Goal: Task Accomplishment & Management: Complete application form

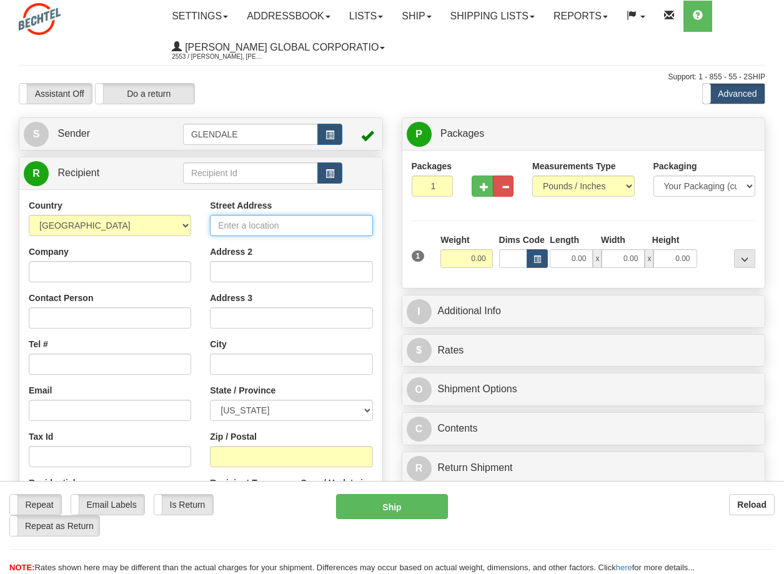
paste input "[STREET_ADDRESS],"
type input "[STREET_ADDRESS]"
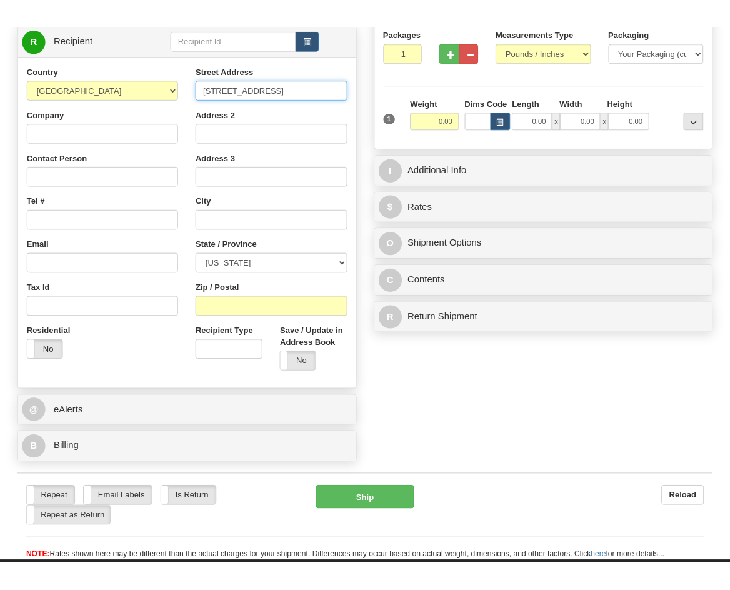
scroll to position [33, 0]
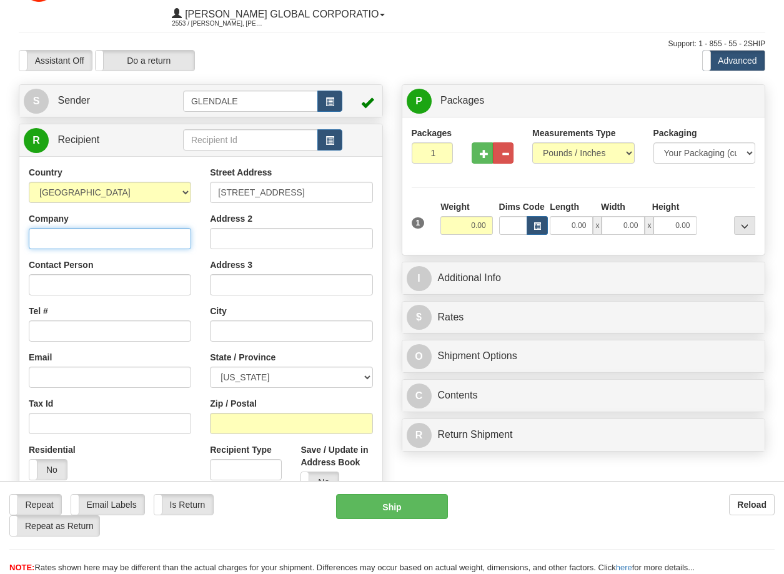
click at [136, 239] on input "Company" at bounding box center [110, 238] width 162 height 21
type input "[PERSON_NAME]"
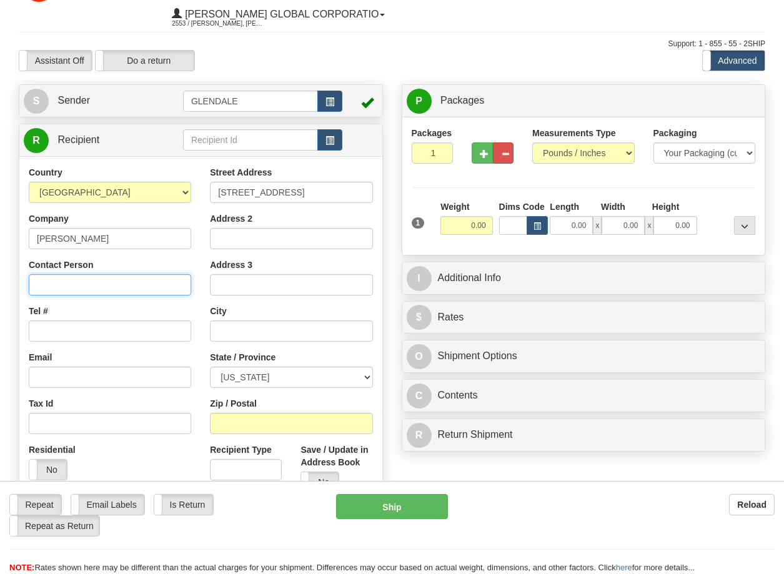
click at [120, 291] on input "Contact Person" at bounding box center [110, 284] width 162 height 21
type input "[PERSON_NAME]"
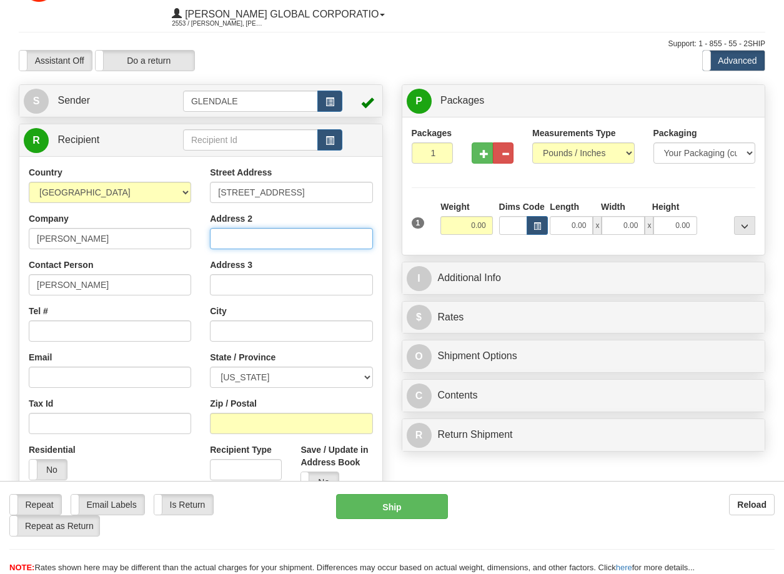
click at [229, 232] on input "Address 2" at bounding box center [291, 238] width 162 height 21
type input "3N/347/G"
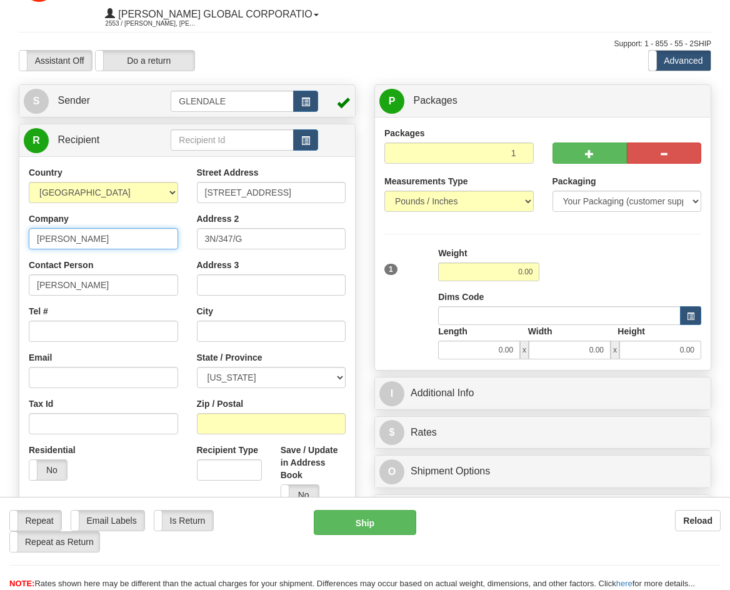
click at [101, 237] on input "[PERSON_NAME]" at bounding box center [103, 238] width 149 height 21
type input "[PERSON_NAME] Global Corporation"
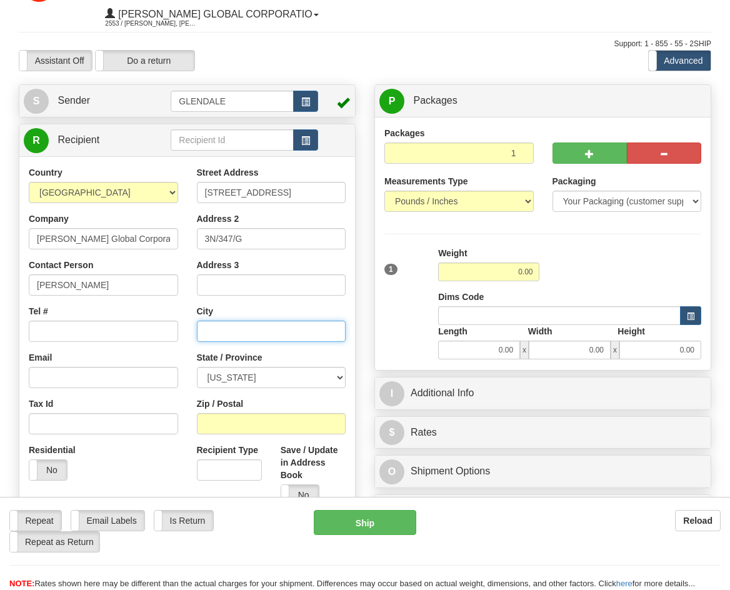
click at [207, 331] on input "text" at bounding box center [271, 331] width 149 height 21
type input "[GEOGRAPHIC_DATA]"
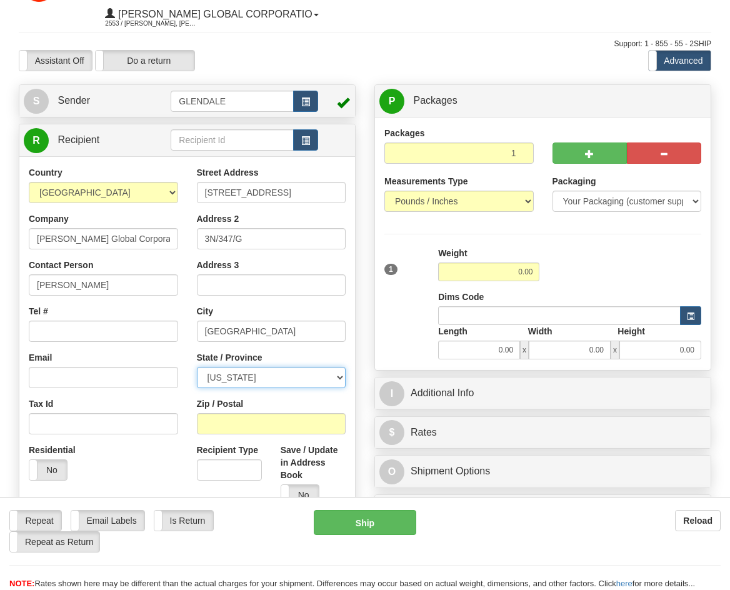
click at [223, 379] on select "[US_STATE] [US_STATE] [US_STATE] [US_STATE] Armed Forces America Armed Forces E…" at bounding box center [271, 377] width 149 height 21
select select "AZ"
click at [197, 367] on select "[US_STATE] [US_STATE] [US_STATE] [US_STATE] Armed Forces America Armed Forces E…" at bounding box center [271, 377] width 149 height 21
click at [76, 336] on input "Tel #" at bounding box center [103, 331] width 149 height 21
type input "[PHONE_NUMBER]"
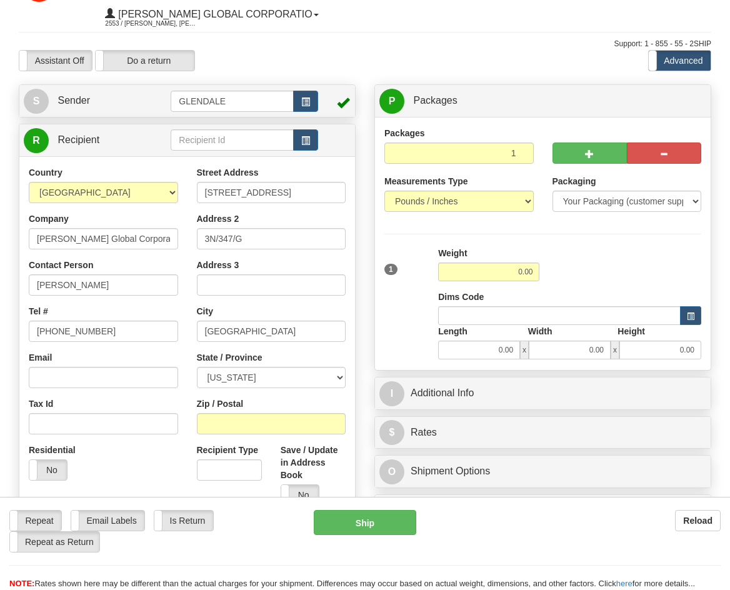
click at [281, 534] on div "Repeat Repeat Email Labels Email Labels Edit Is Return Is Return Repeat as Retu…" at bounding box center [152, 531] width 286 height 42
paste input "[EMAIL_ADDRESS][PERSON_NAME][DOMAIN_NAME] |"
type input "[EMAIL_ADDRESS][PERSON_NAME][DOMAIN_NAME]"
click at [299, 420] on input "Zip / Postal" at bounding box center [271, 423] width 149 height 21
paste input "85305"
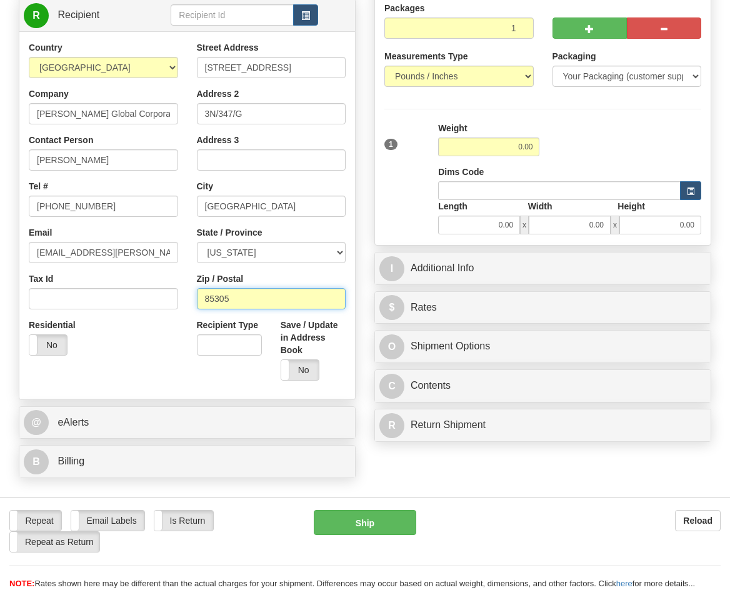
scroll to position [283, 0]
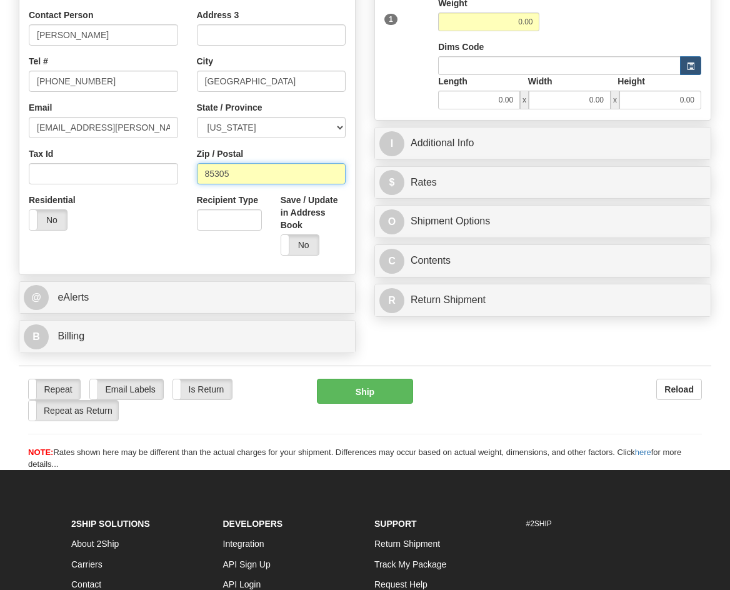
type input "85305"
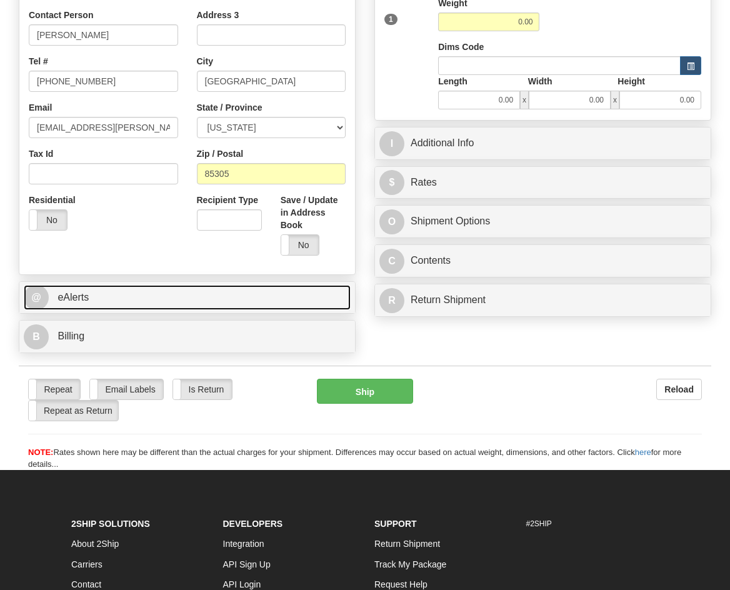
click at [69, 303] on link "@ eAlerts" at bounding box center [187, 298] width 327 height 26
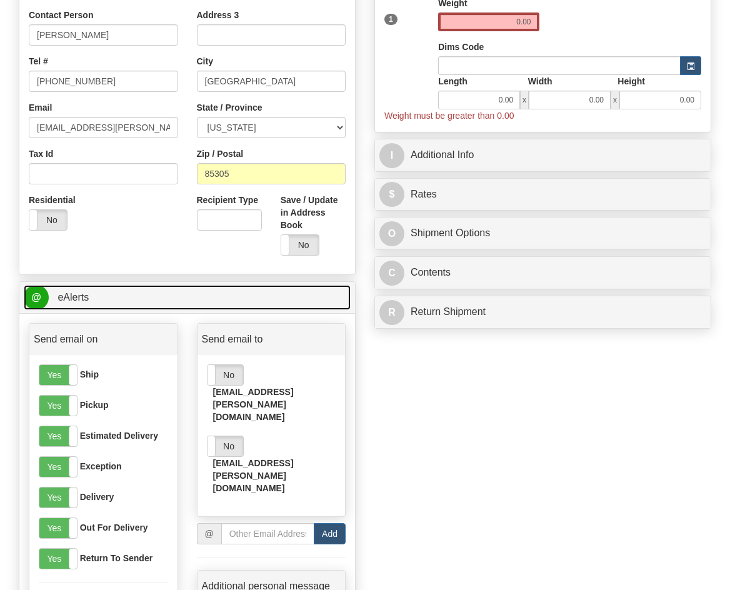
scroll to position [345, 0]
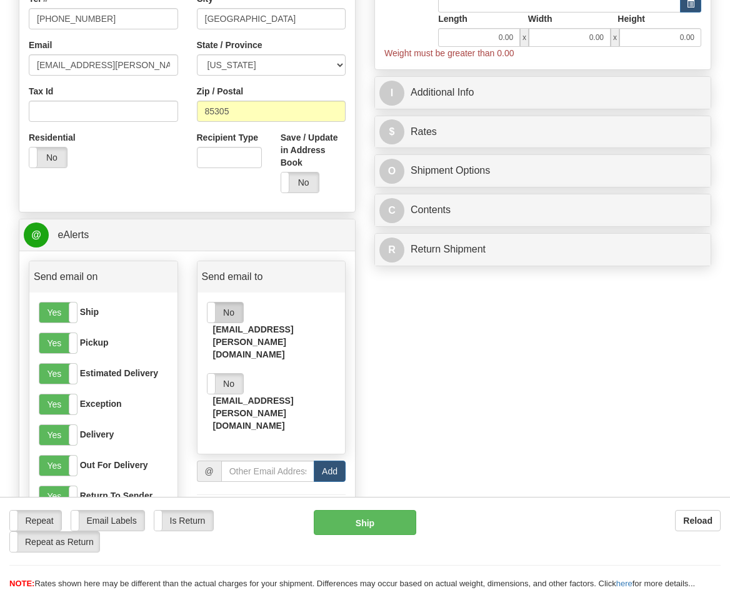
click at [231, 317] on label "No" at bounding box center [225, 312] width 36 height 20
click at [227, 374] on label "No" at bounding box center [225, 384] width 36 height 20
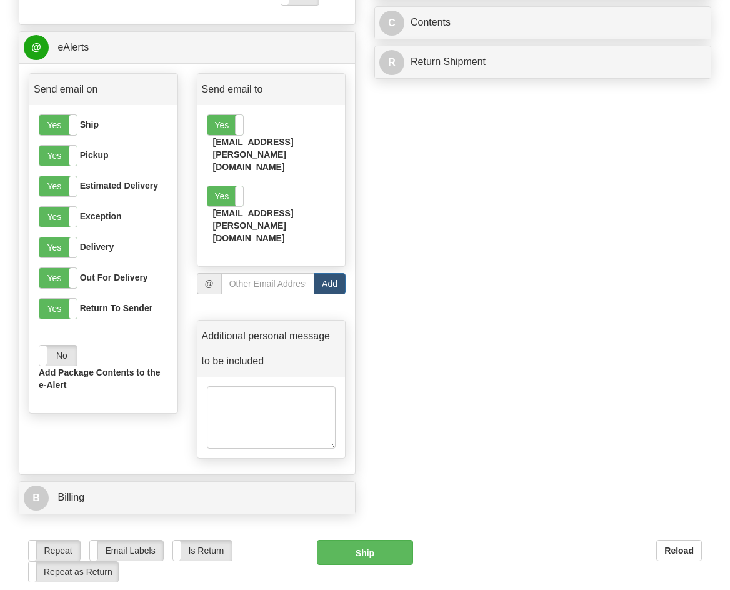
scroll to position [595, 0]
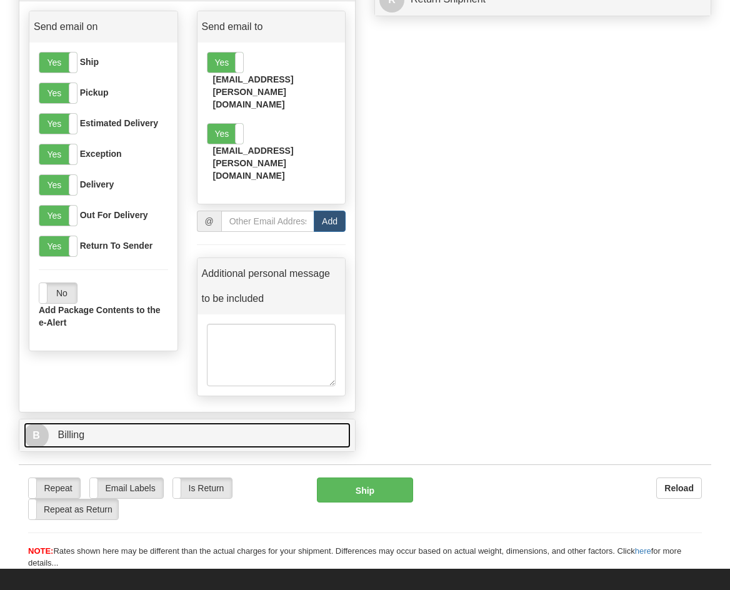
click at [124, 422] on link "B Billing" at bounding box center [187, 435] width 327 height 26
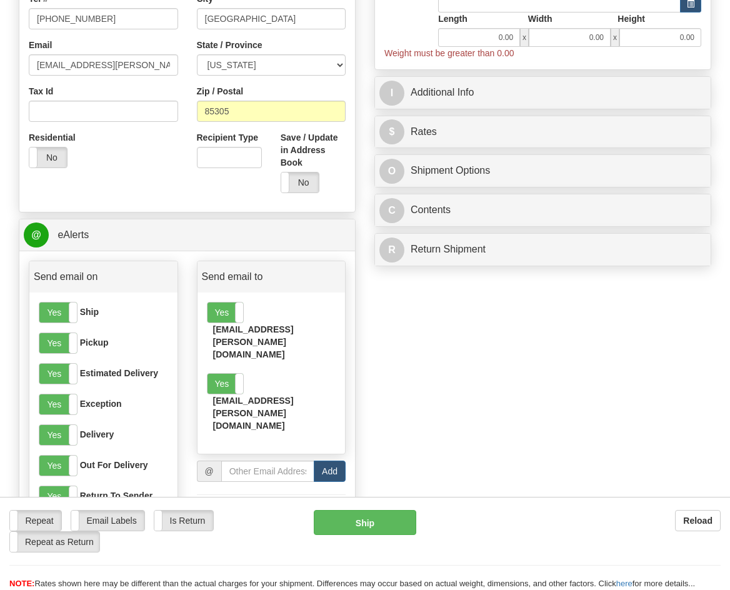
scroll to position [0, 0]
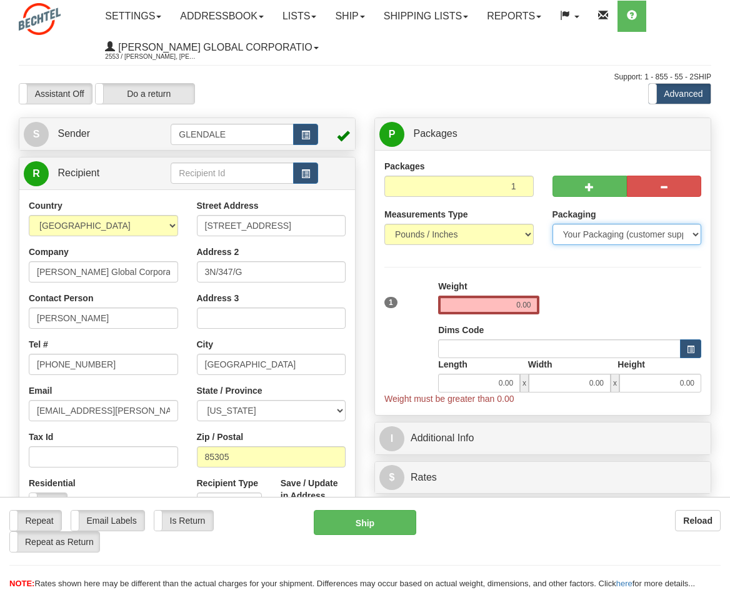
click at [647, 237] on select "Your Packaging (customer supplied) Envelope (carrier supplied) Pack (carrier su…" at bounding box center [626, 234] width 149 height 21
select select "2"
click at [552, 224] on select "Your Packaging (customer supplied) Envelope (carrier supplied) Pack (carrier su…" at bounding box center [626, 234] width 149 height 21
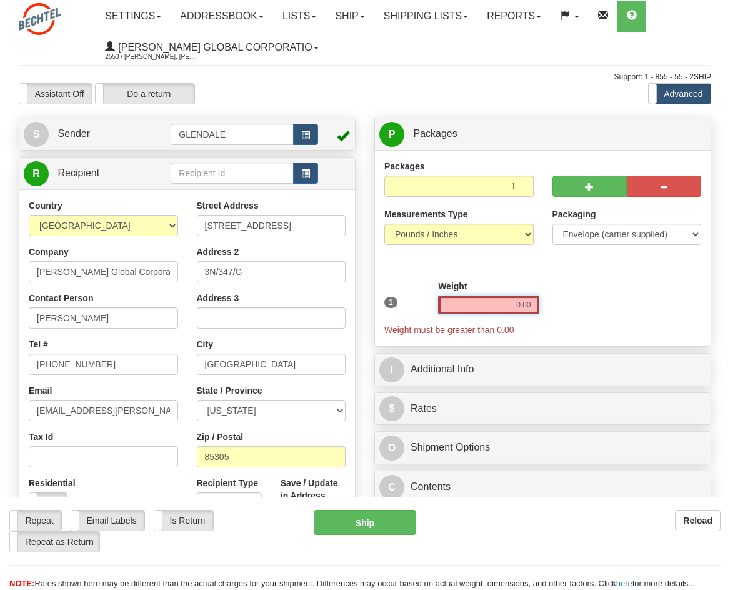
click at [513, 307] on input "0.00" at bounding box center [488, 305] width 101 height 19
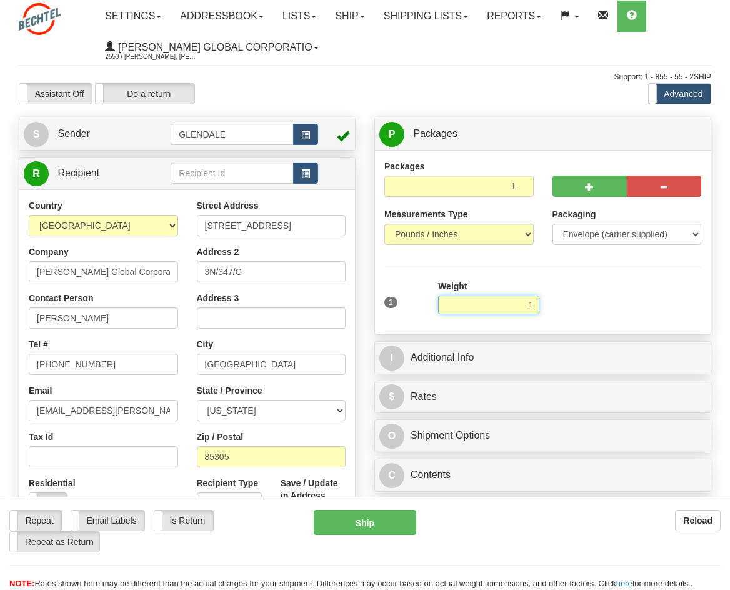
type input "1.00"
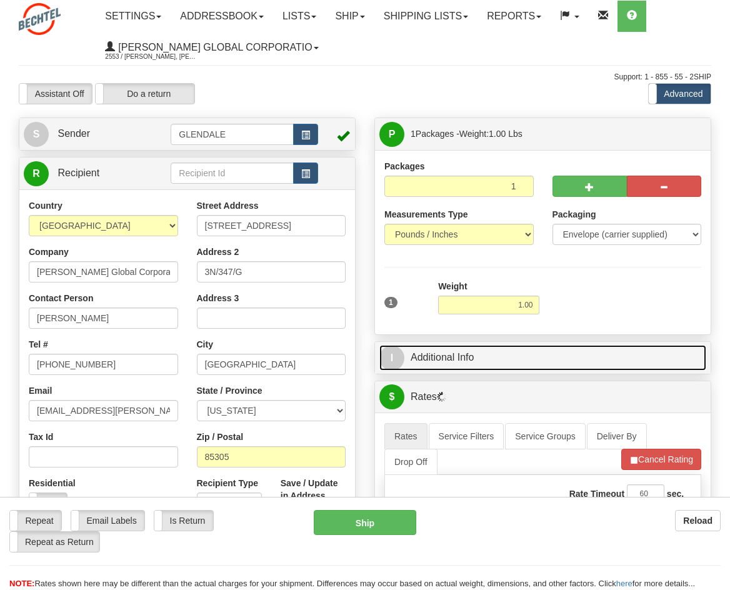
click at [475, 357] on link "I Additional Info" at bounding box center [542, 358] width 327 height 26
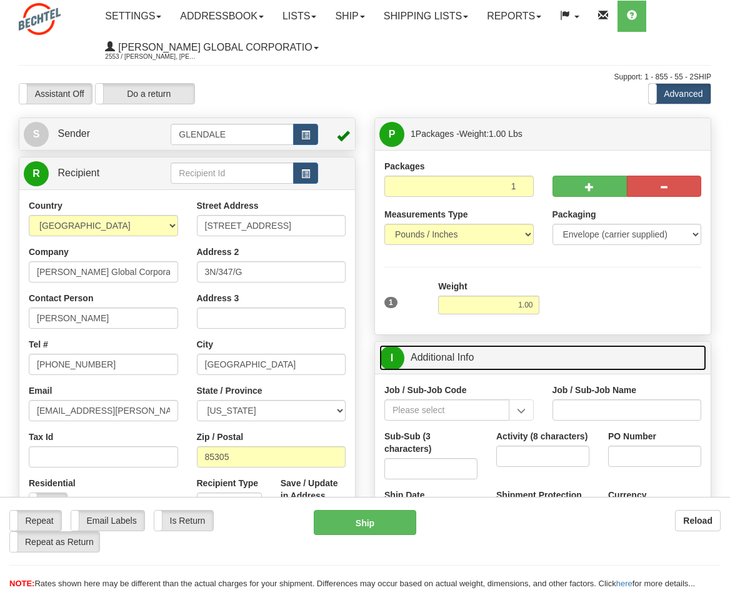
scroll to position [62, 0]
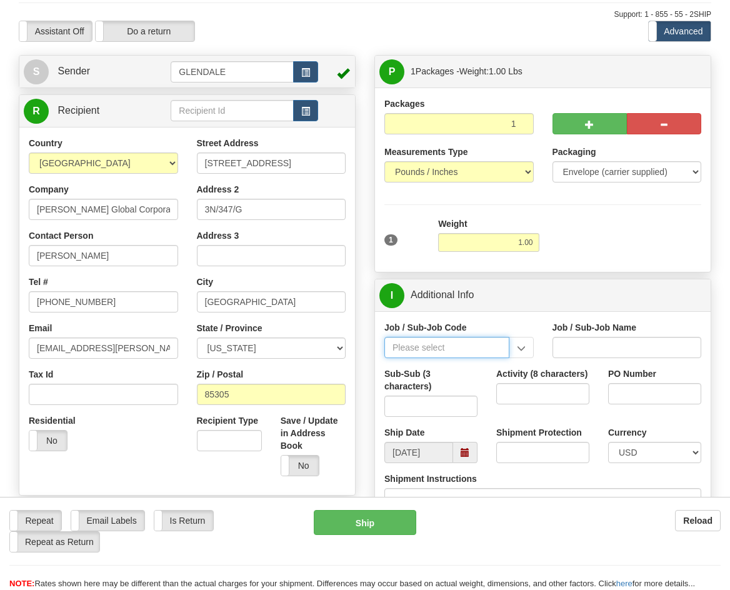
drag, startPoint x: 464, startPoint y: 345, endPoint x: 470, endPoint y: 371, distance: 26.4
click at [464, 345] on input "Job / Sub-Job Code" at bounding box center [446, 347] width 125 height 21
type input "53928-000"
click at [484, 364] on div "53928-000" at bounding box center [444, 367] width 112 height 14
type input "TREASURY-BCMC - TREASURY-BCMC"
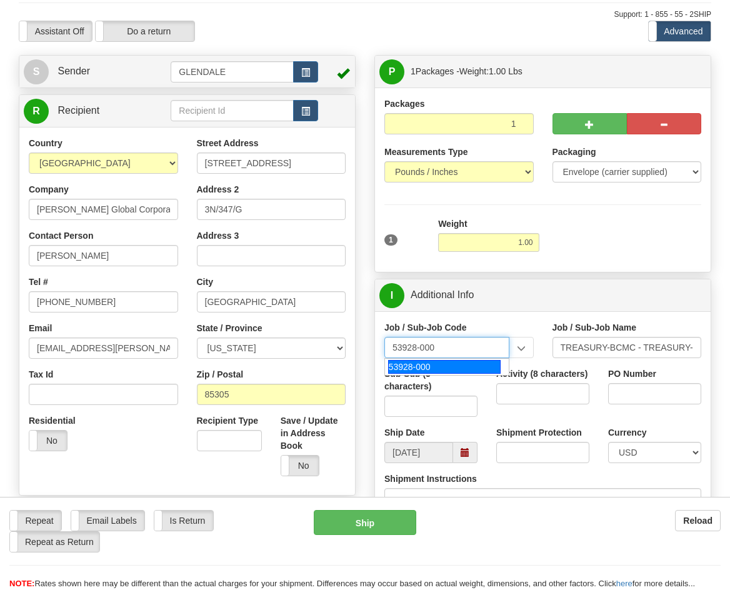
type input "53928-000"
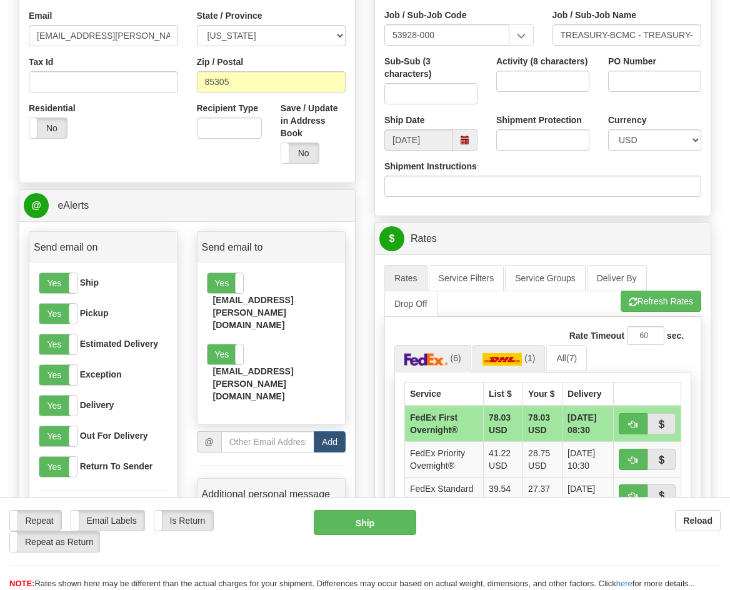
scroll to position [437, 0]
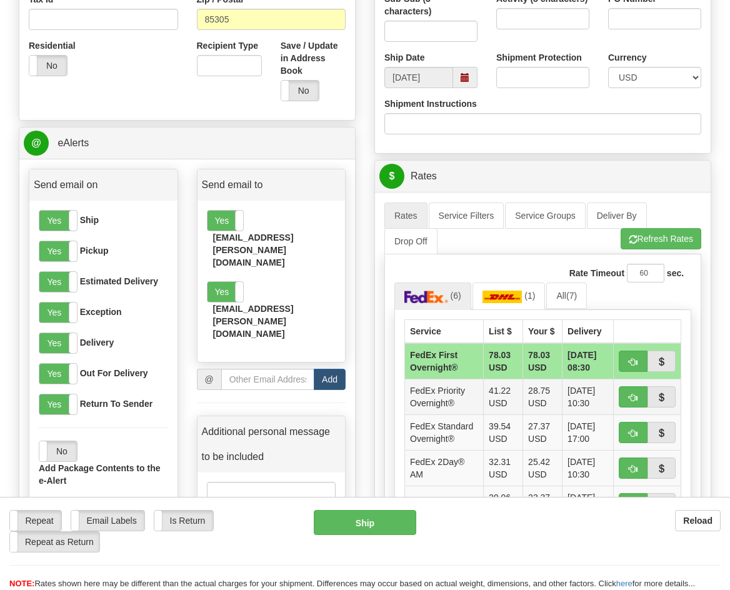
click at [465, 394] on td "FedEx Priority Overnight®" at bounding box center [444, 397] width 79 height 36
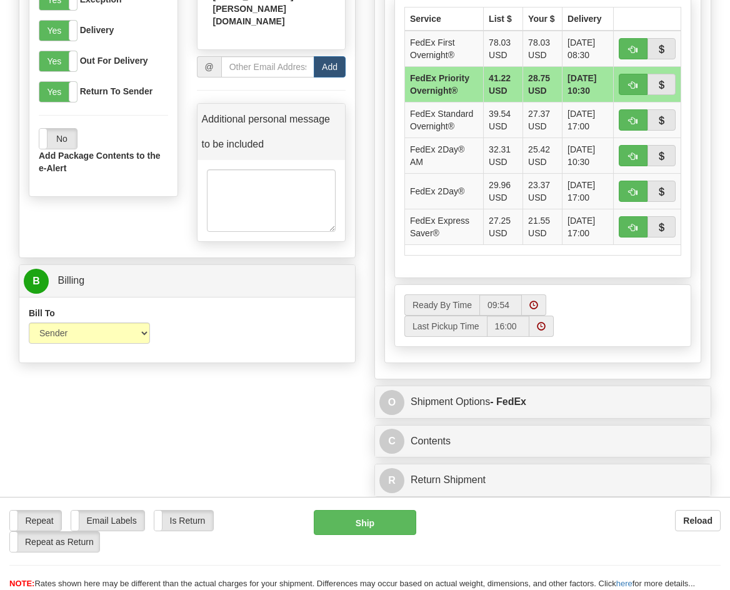
scroll to position [812, 0]
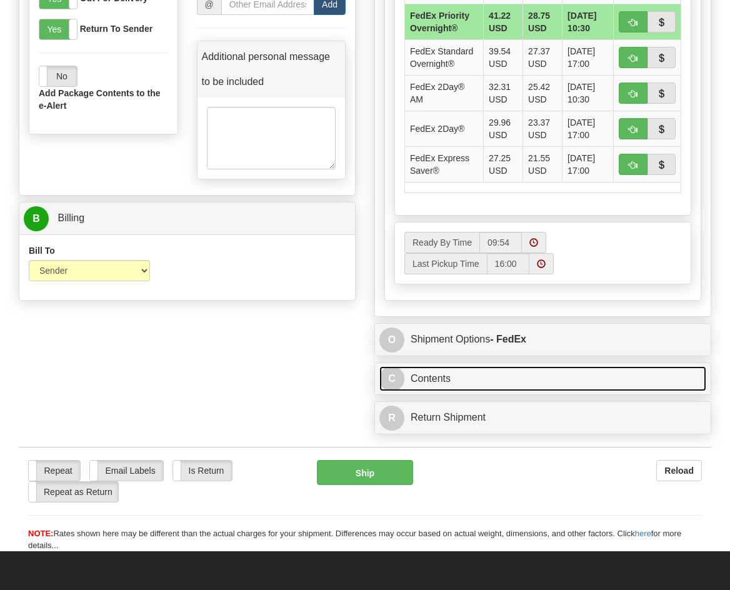
click at [424, 392] on link "C Contents" at bounding box center [542, 379] width 327 height 26
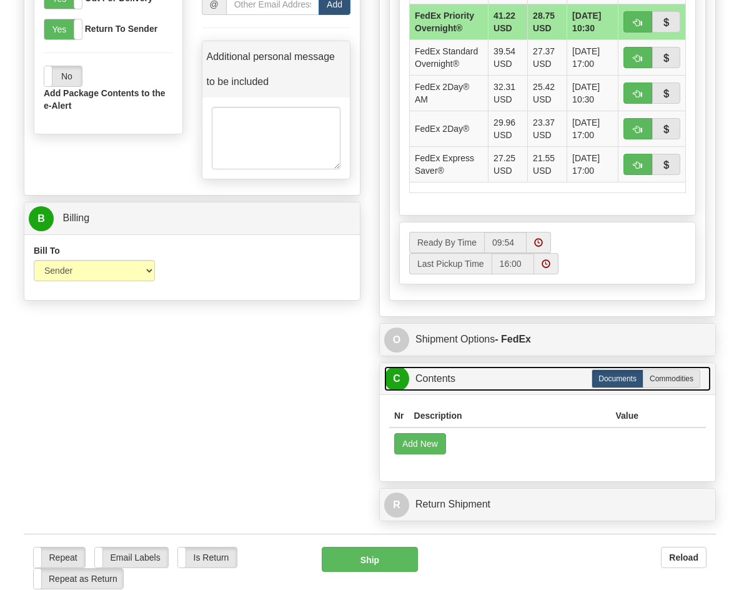
scroll to position [937, 0]
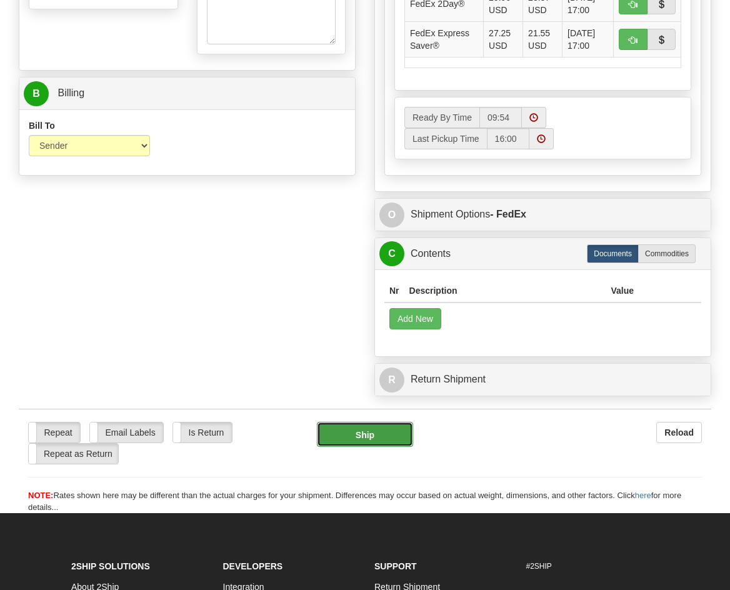
click at [373, 447] on button "Ship" at bounding box center [365, 434] width 97 height 25
type input "01"
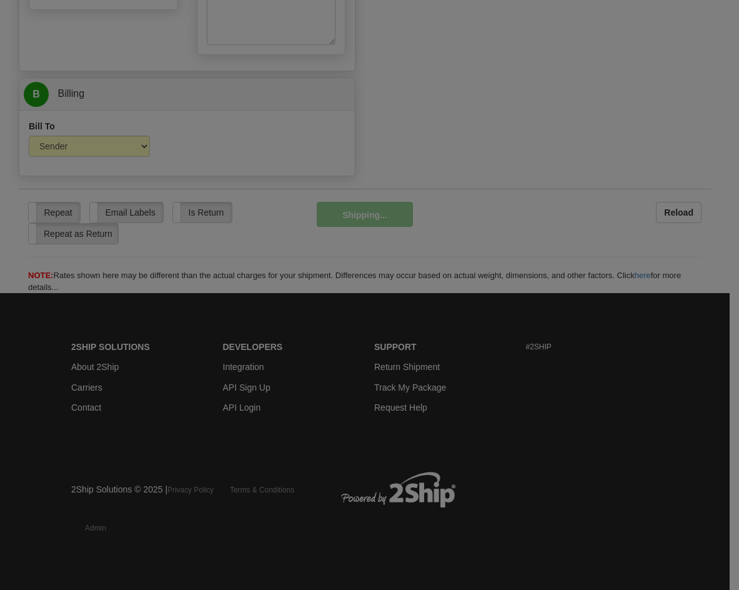
scroll to position [892, 0]
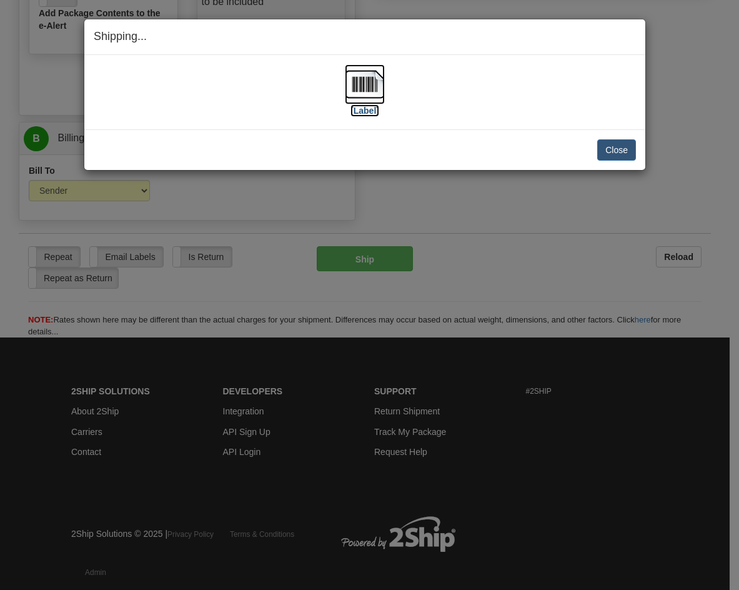
click at [374, 92] on img at bounding box center [365, 84] width 40 height 40
